Goal: Navigation & Orientation: Find specific page/section

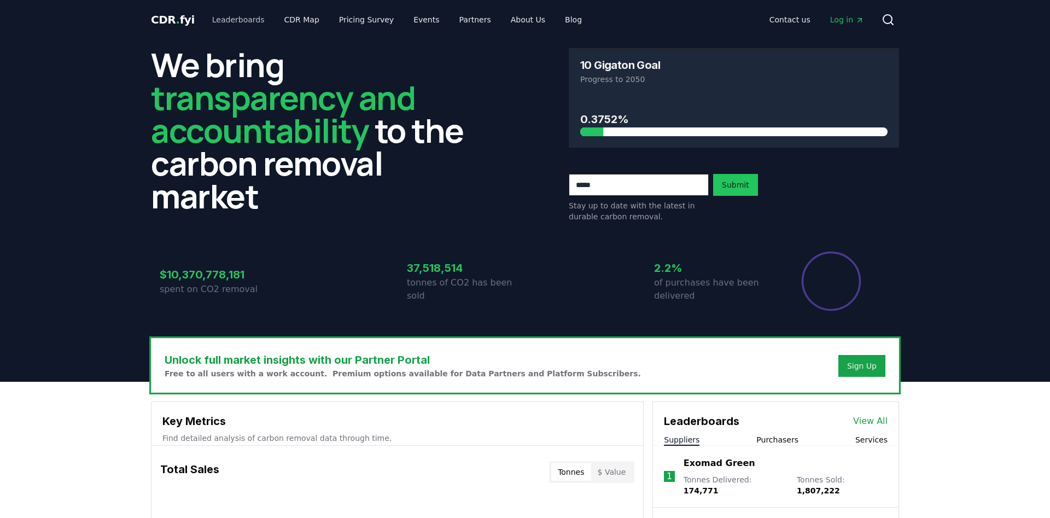
click at [230, 19] on link "Leaderboards" at bounding box center [238, 20] width 70 height 20
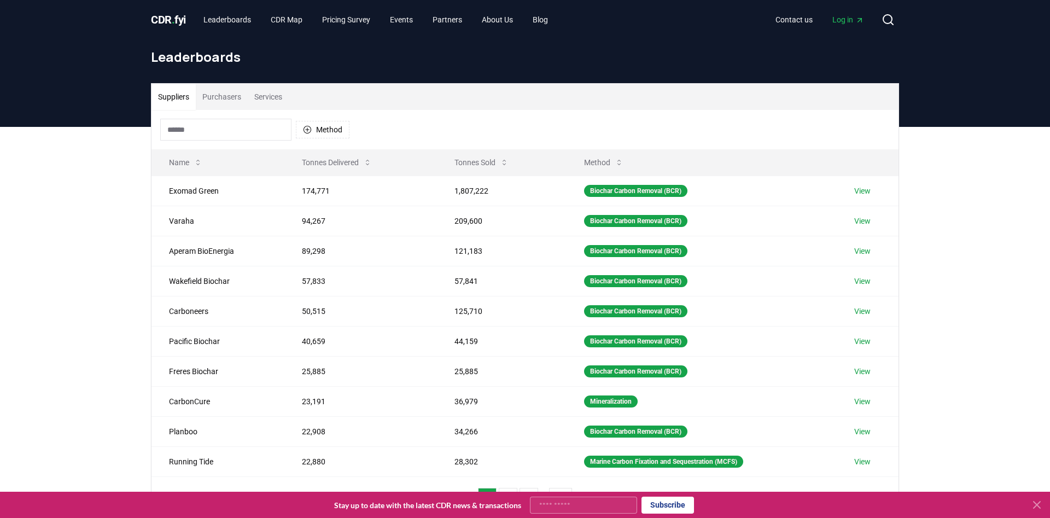
click at [174, 16] on span "." at bounding box center [173, 19] width 3 height 13
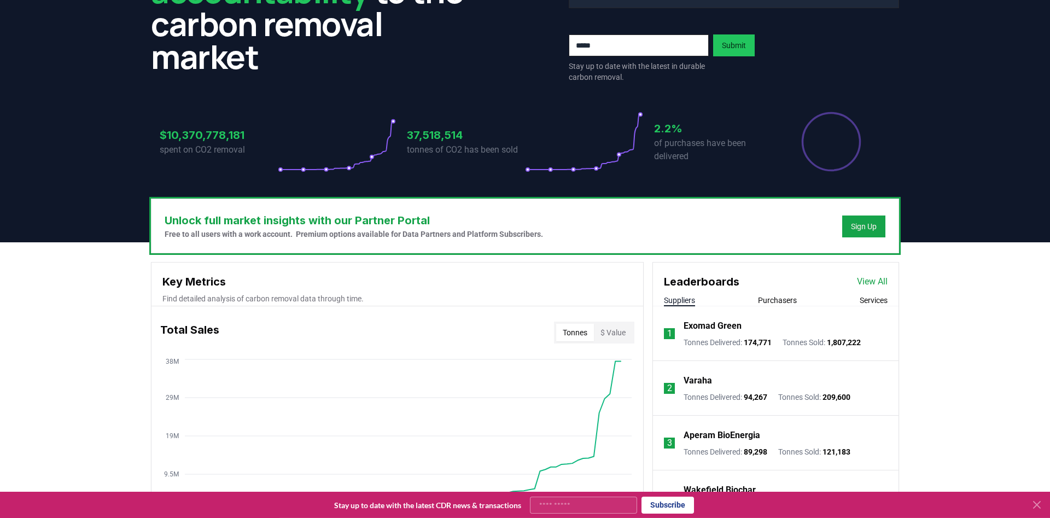
scroll to position [51, 0]
